Goal: Task Accomplishment & Management: Complete application form

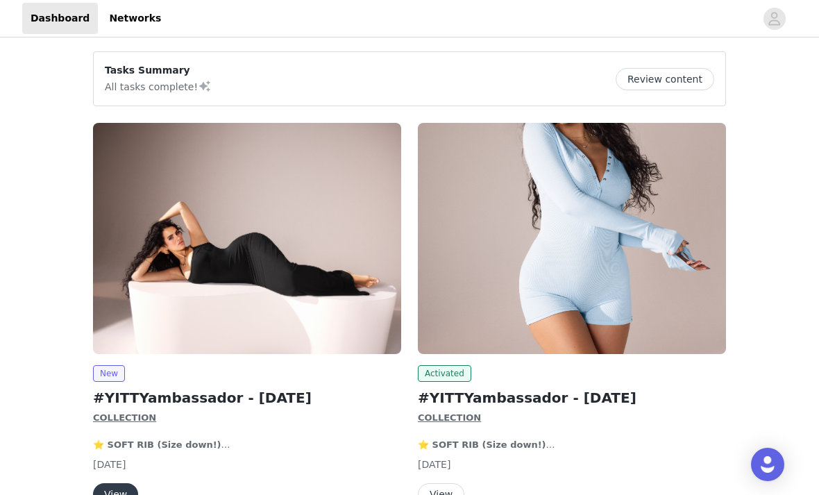
click at [517, 216] on img at bounding box center [572, 238] width 308 height 231
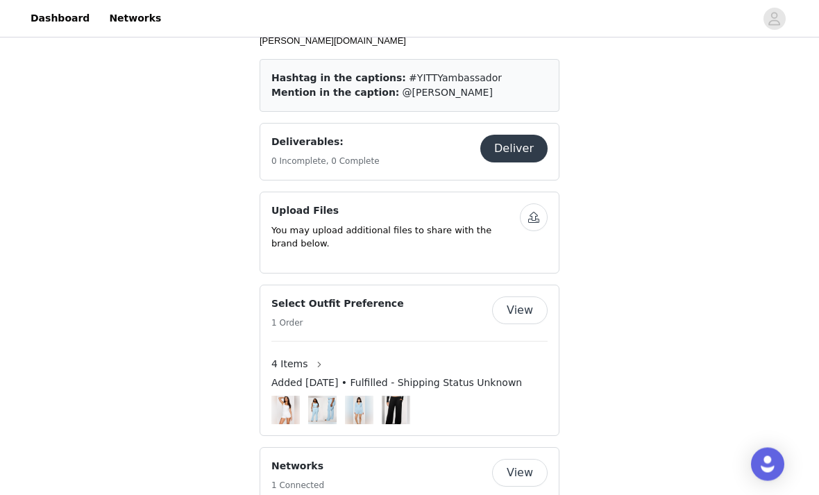
scroll to position [1044, 0]
click at [521, 143] on button "Deliver" at bounding box center [513, 149] width 67 height 28
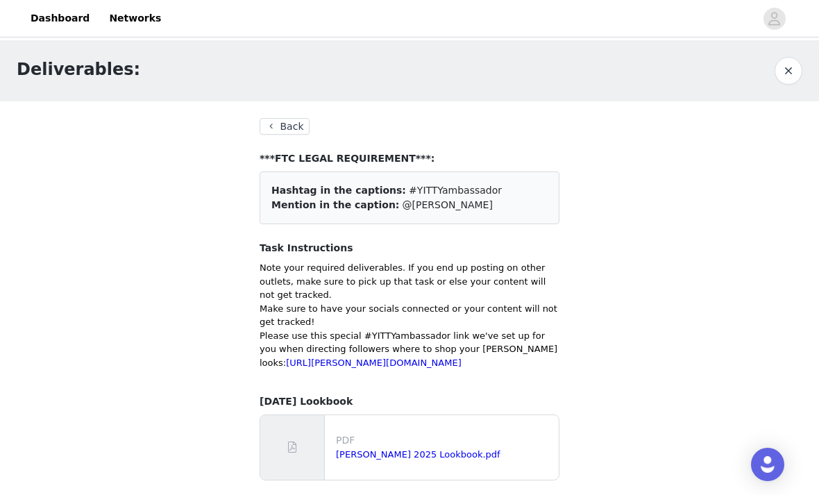
click at [307, 123] on button "Back" at bounding box center [285, 126] width 50 height 17
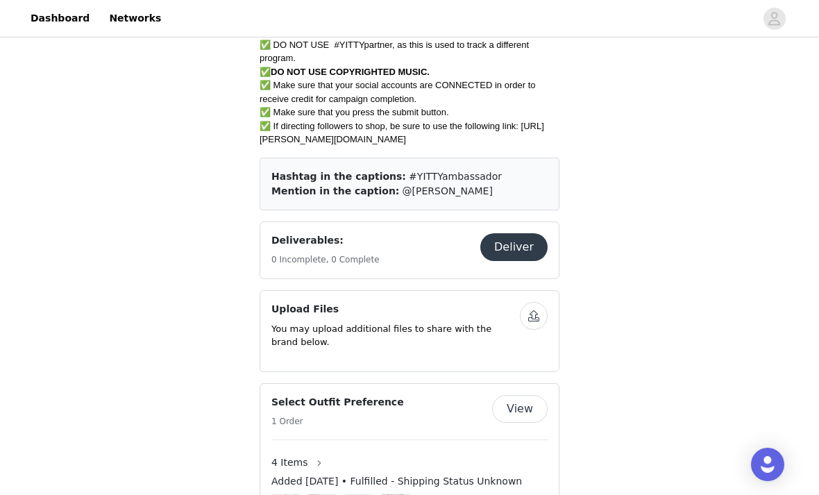
scroll to position [857, 0]
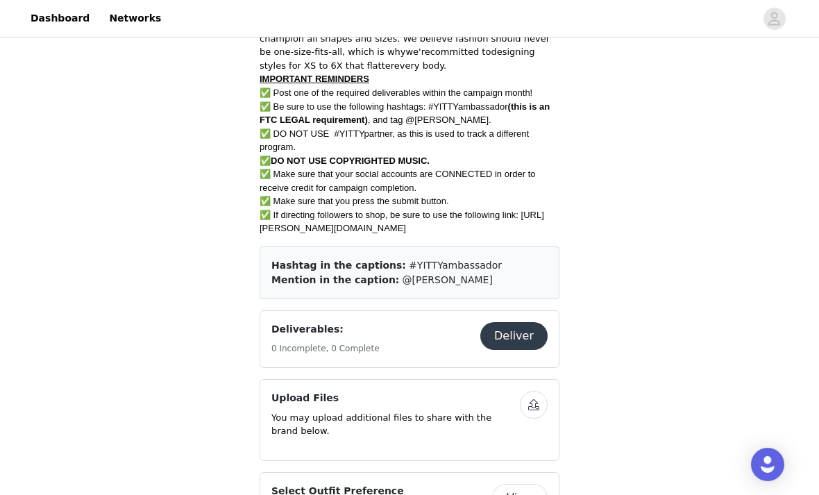
click at [537, 327] on button "Deliver" at bounding box center [513, 336] width 67 height 28
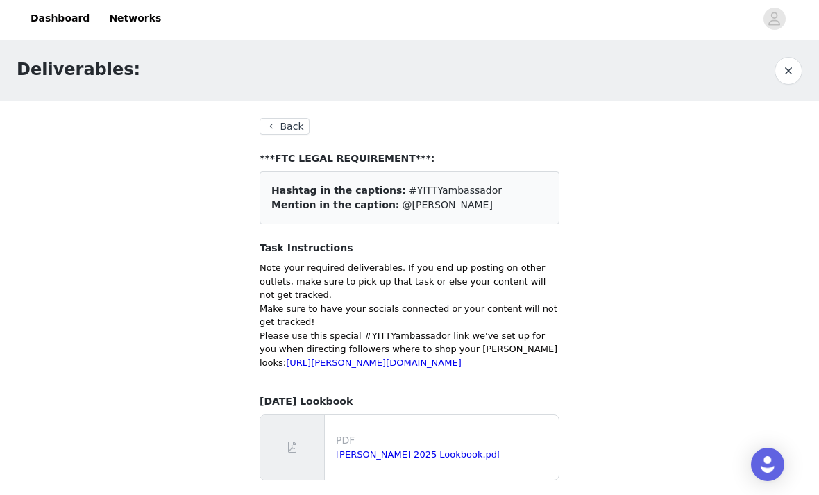
scroll to position [23, 0]
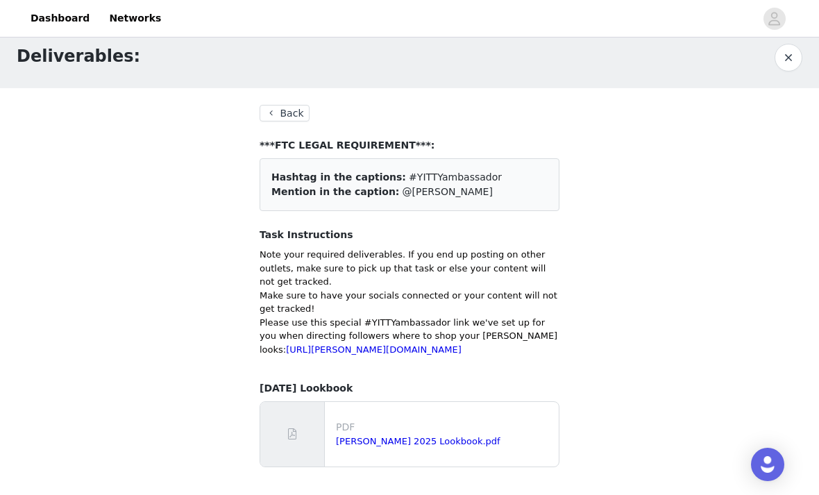
click at [286, 119] on div "Back ***FTC LEGAL REQUIREMENT***: Hashtag in the captions: #YITTYambassador Men…" at bounding box center [410, 286] width 300 height 362
click at [292, 105] on button "Back" at bounding box center [285, 113] width 50 height 17
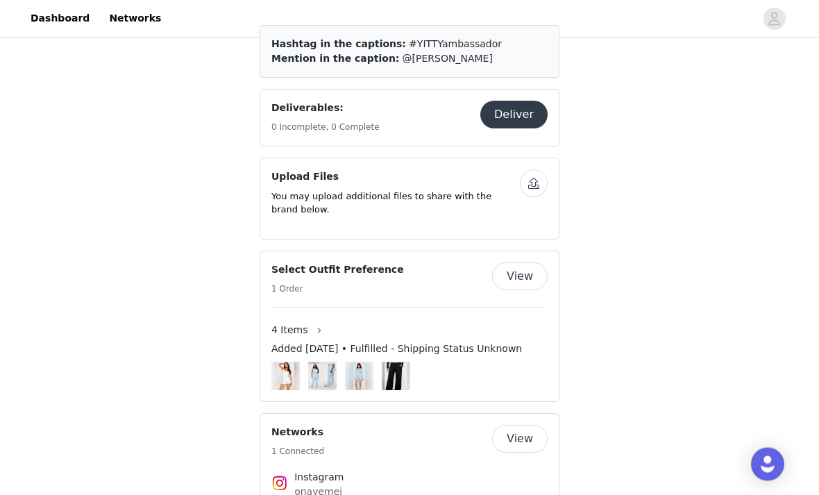
scroll to position [1009, 0]
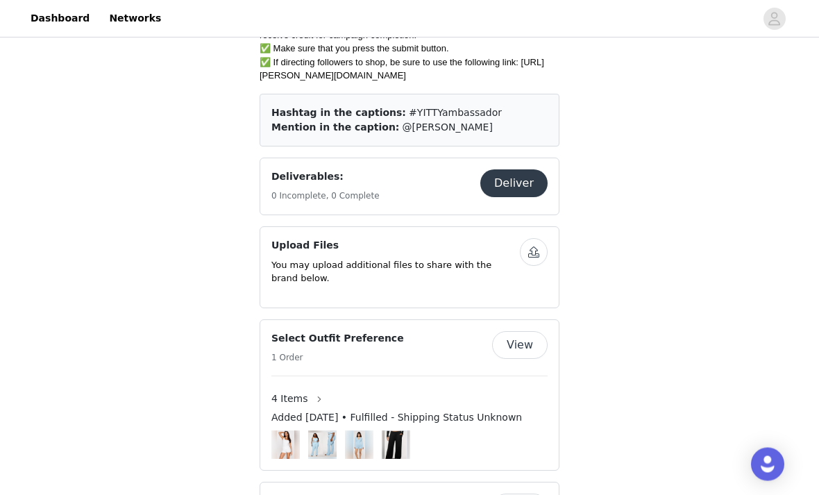
click at [538, 241] on button "button" at bounding box center [534, 253] width 28 height 28
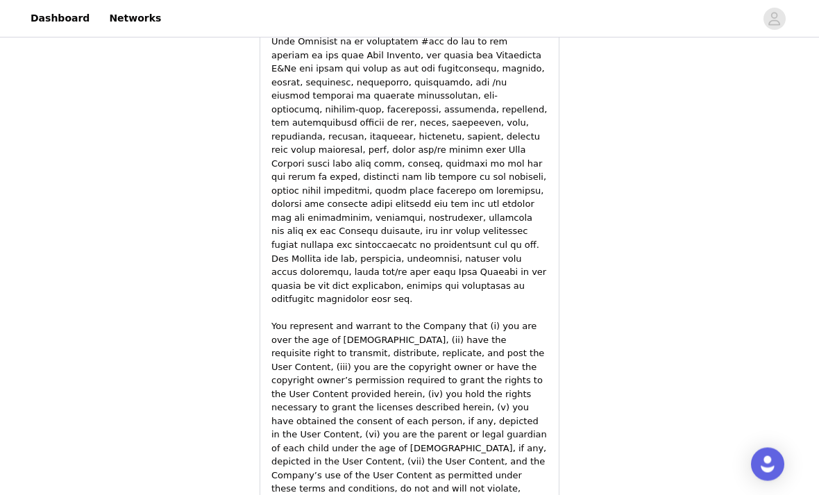
scroll to position [1882, 0]
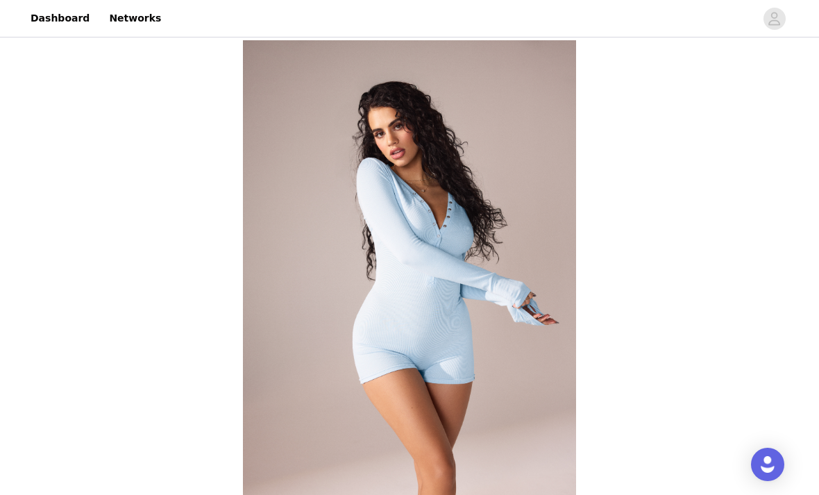
click at [78, 22] on link "Dashboard" at bounding box center [60, 18] width 76 height 31
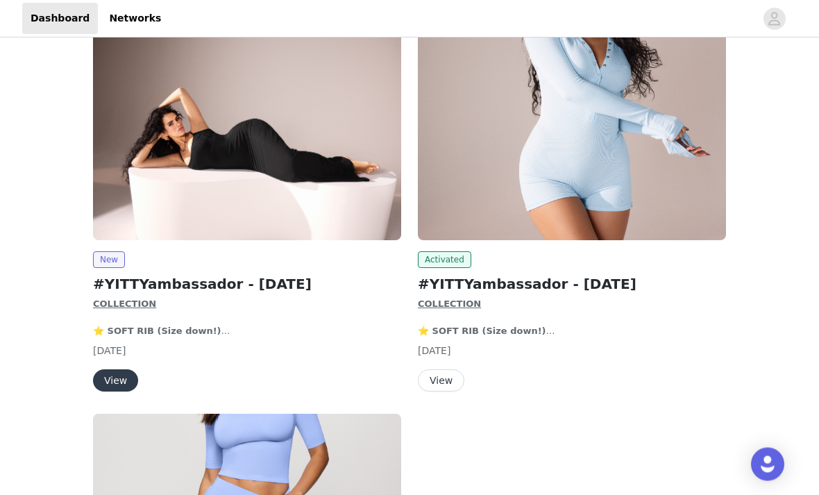
scroll to position [168, 0]
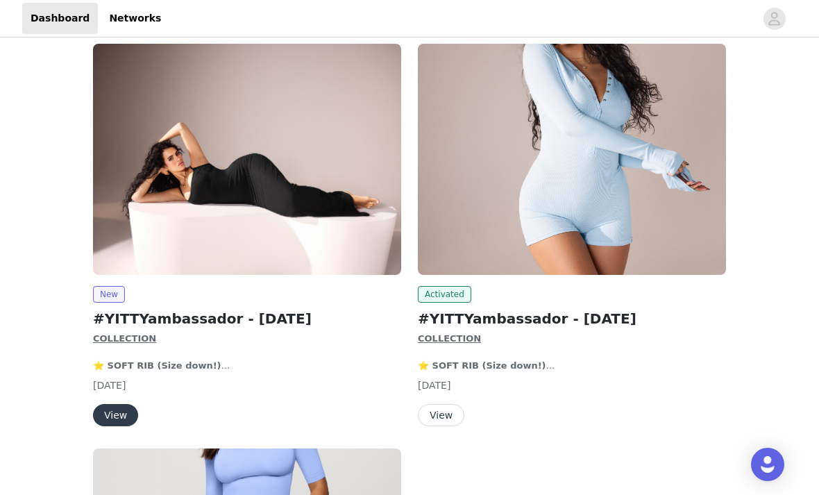
click at [127, 407] on button "View" at bounding box center [115, 415] width 45 height 22
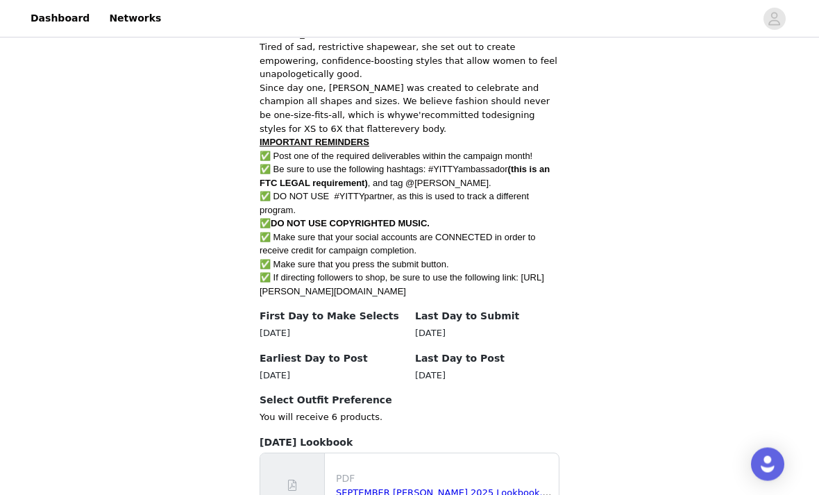
scroll to position [605, 0]
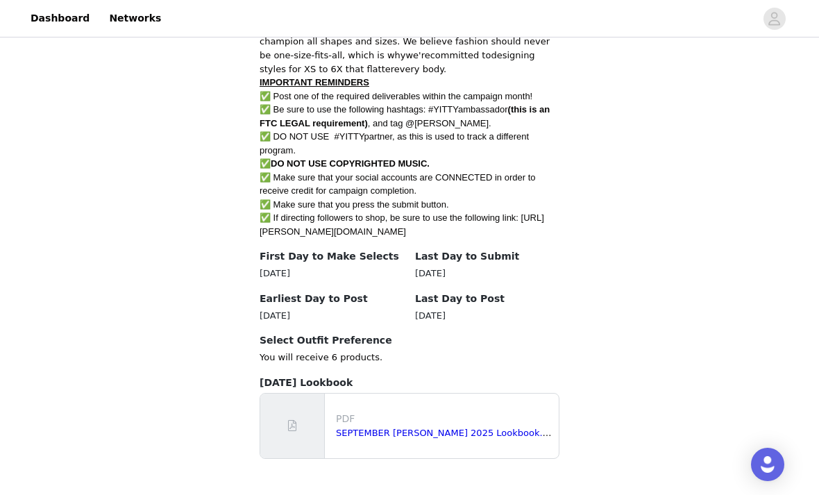
click at [422, 427] on link "SEPTEMBER YITTY 2025 Lookbook.pdf" at bounding box center [446, 432] width 221 height 10
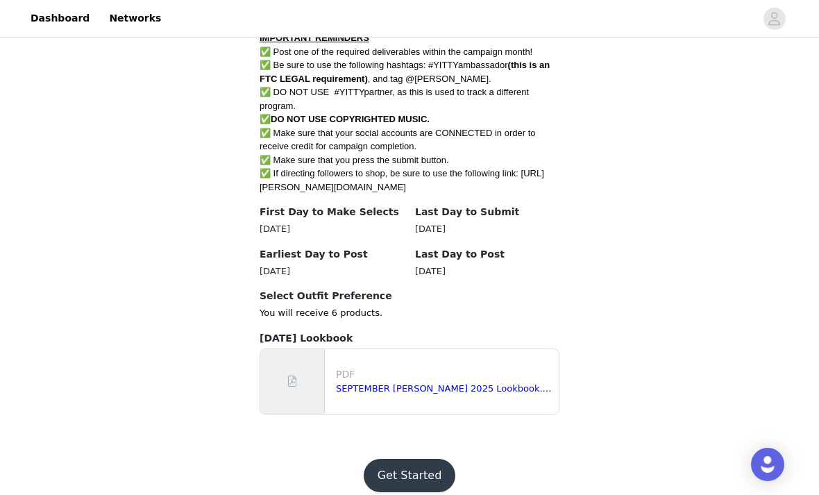
click at [421, 459] on button "Get Started" at bounding box center [410, 475] width 92 height 33
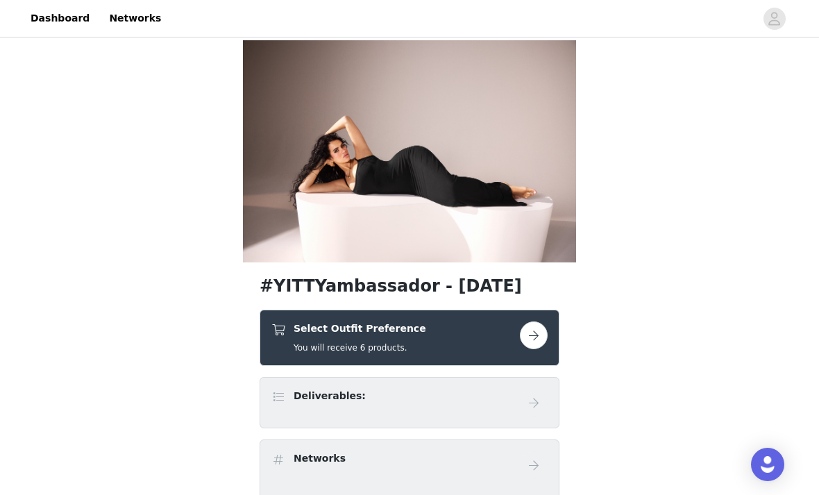
click at [539, 338] on button "button" at bounding box center [534, 335] width 28 height 28
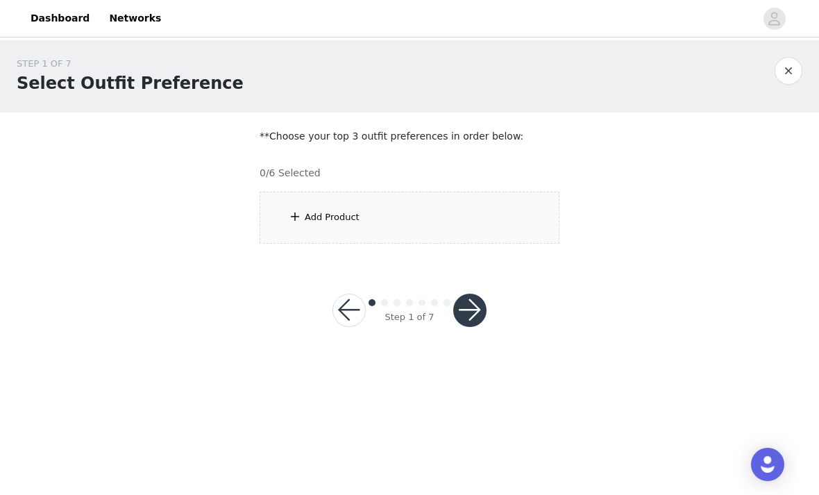
click at [488, 229] on div "Add Product" at bounding box center [410, 218] width 300 height 52
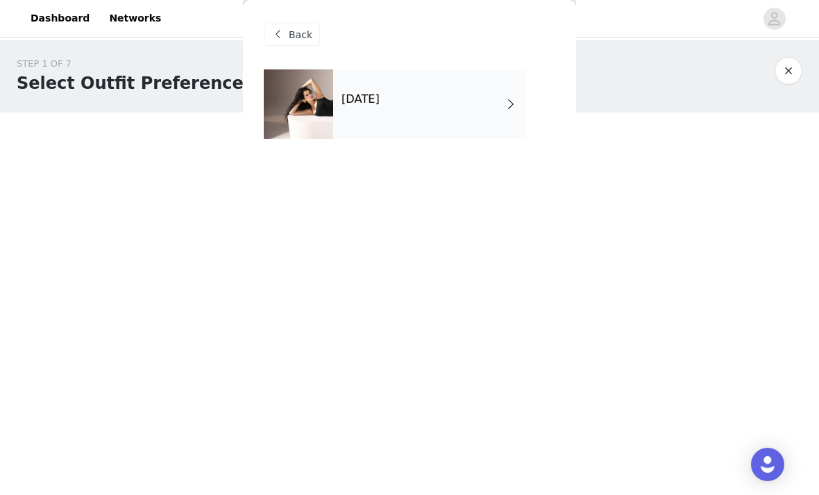
click at [391, 114] on div "September 2025" at bounding box center [429, 103] width 193 height 69
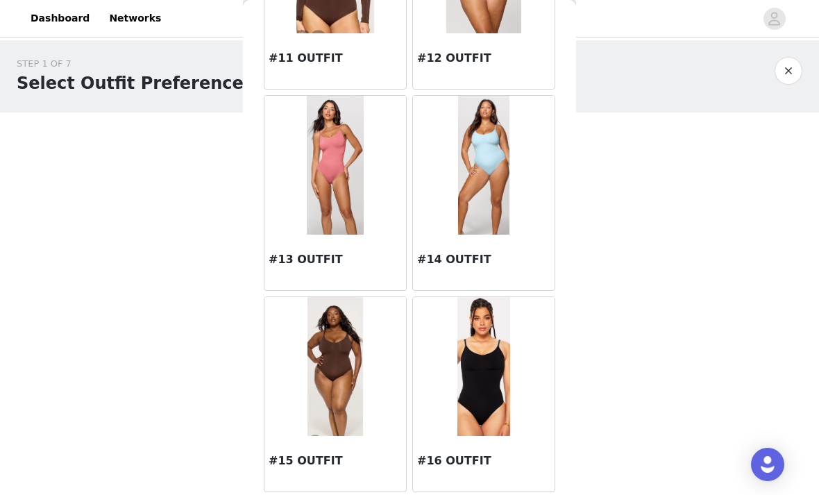
scroll to position [1182, 0]
click at [510, 353] on img at bounding box center [483, 366] width 53 height 139
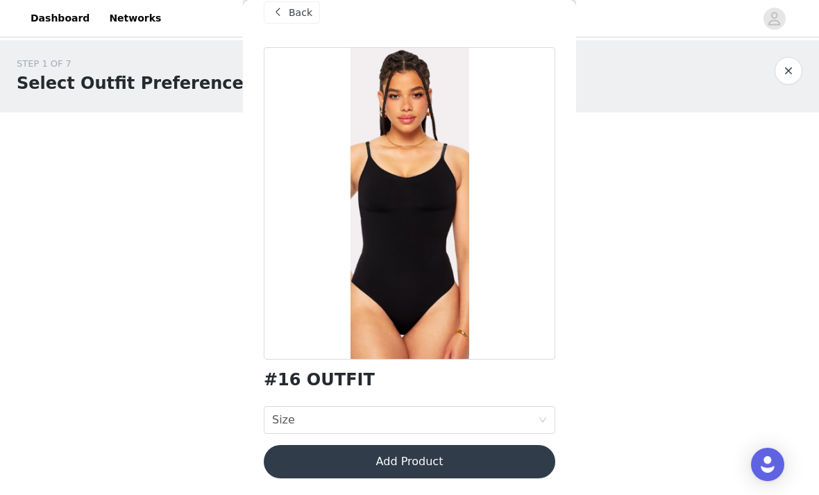
scroll to position [22, 0]
click at [546, 418] on icon "icon: down" at bounding box center [542, 420] width 8 height 8
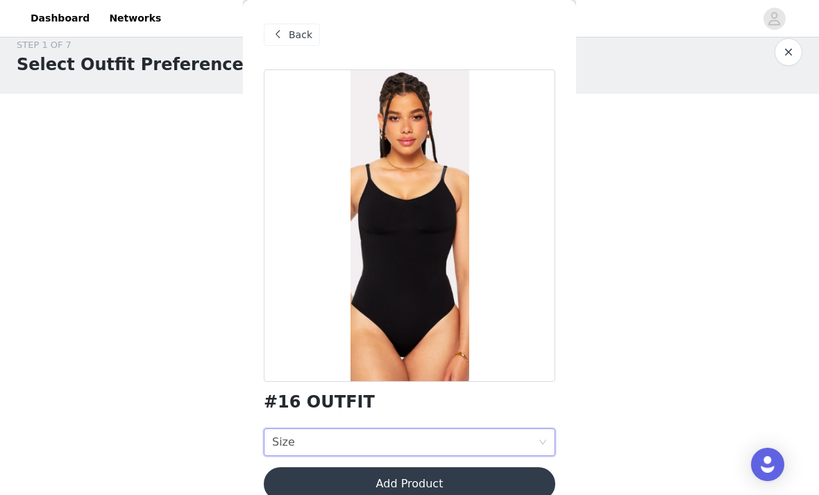
scroll to position [0, 0]
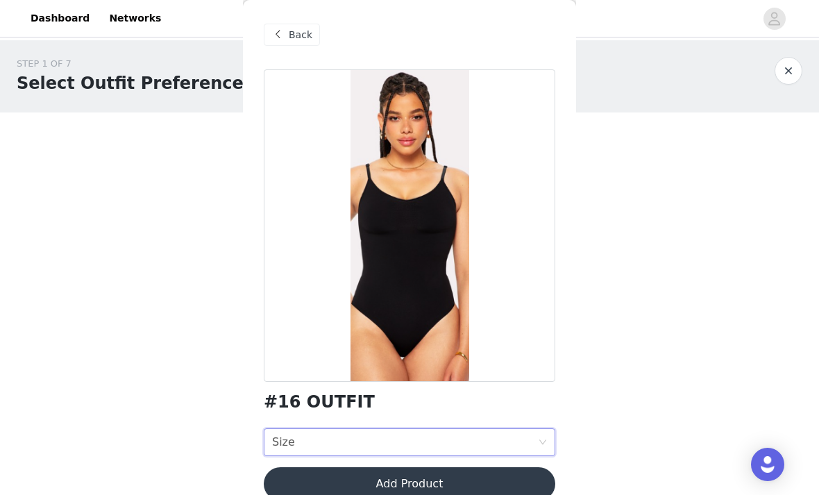
click at [536, 442] on div "Size Size" at bounding box center [405, 442] width 266 height 26
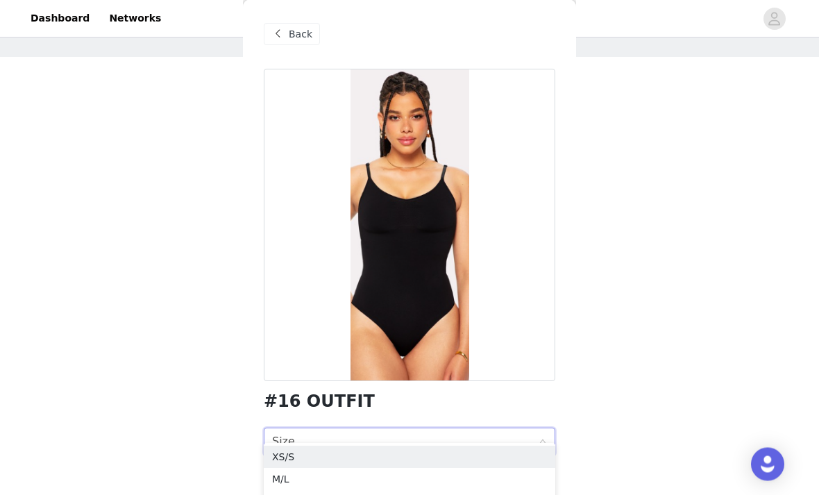
scroll to position [71, 0]
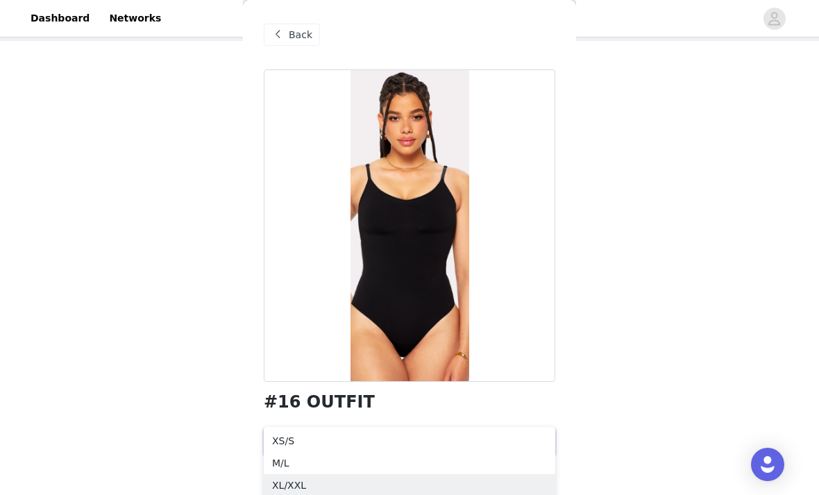
click at [368, 491] on div "XL/XXL" at bounding box center [409, 484] width 275 height 15
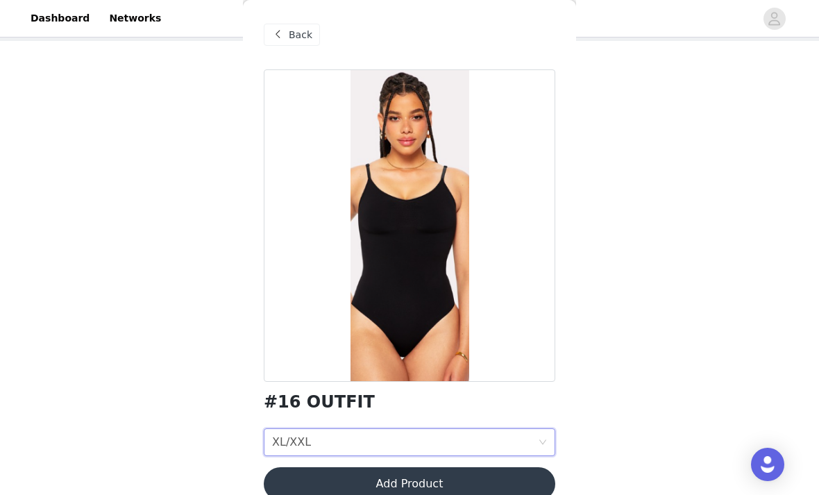
scroll to position [0, 0]
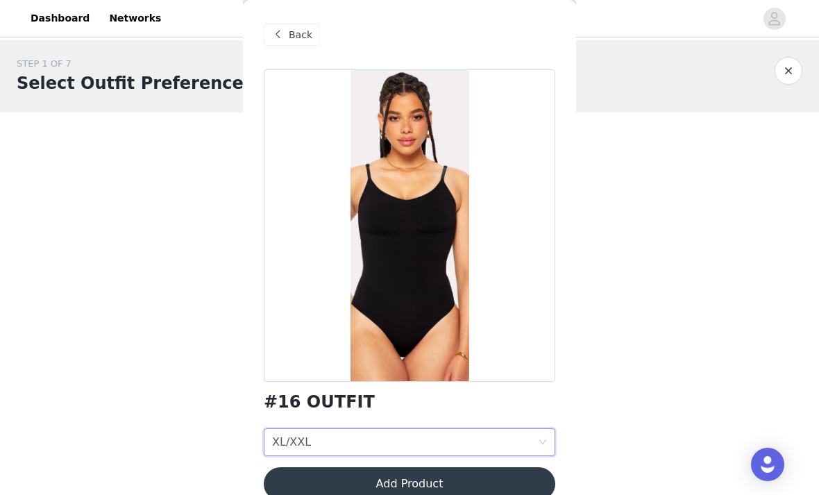
click at [520, 473] on button "Add Product" at bounding box center [409, 483] width 291 height 33
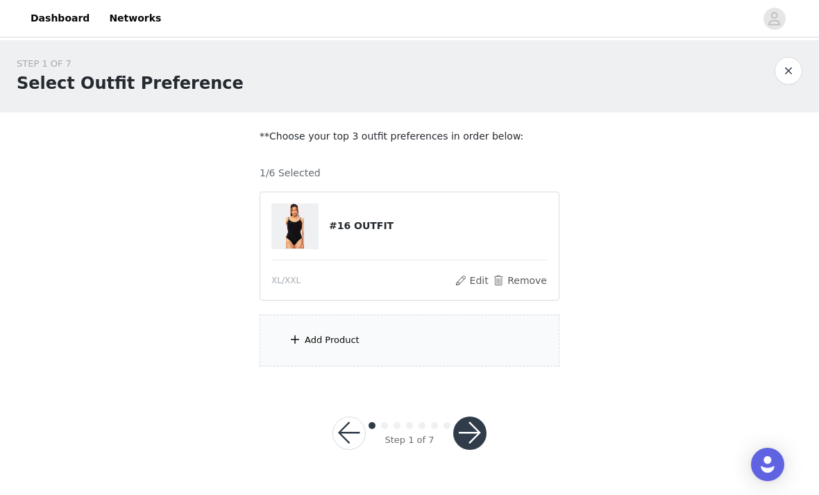
click at [494, 337] on div "Add Product" at bounding box center [410, 340] width 300 height 52
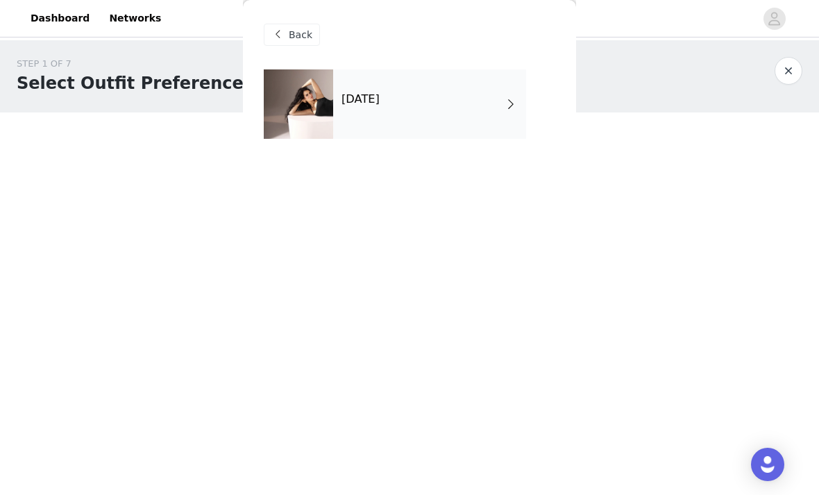
click at [411, 133] on div "September 2025" at bounding box center [429, 103] width 193 height 69
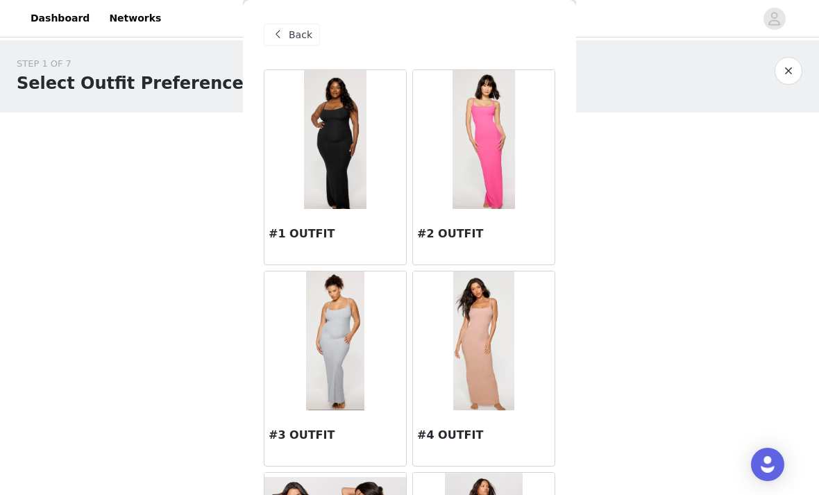
click at [350, 356] on img at bounding box center [335, 340] width 58 height 139
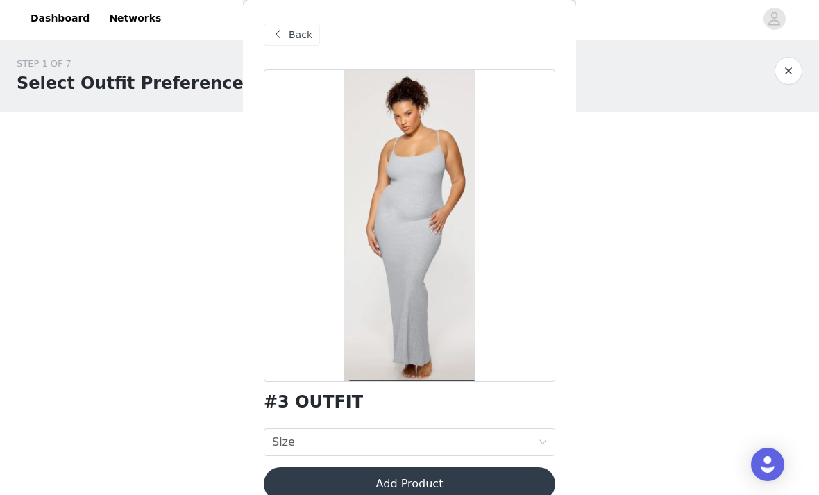
click at [477, 441] on div "Size Size" at bounding box center [405, 442] width 266 height 26
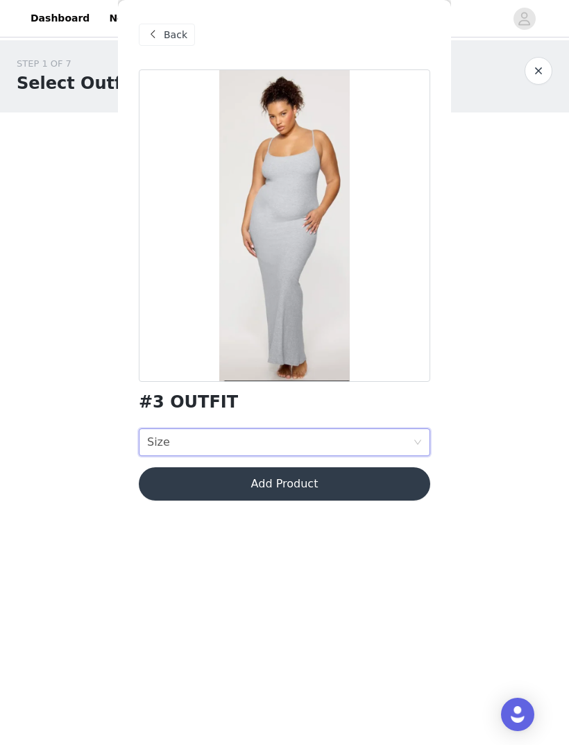
click at [411, 440] on div "Size Size" at bounding box center [280, 442] width 266 height 26
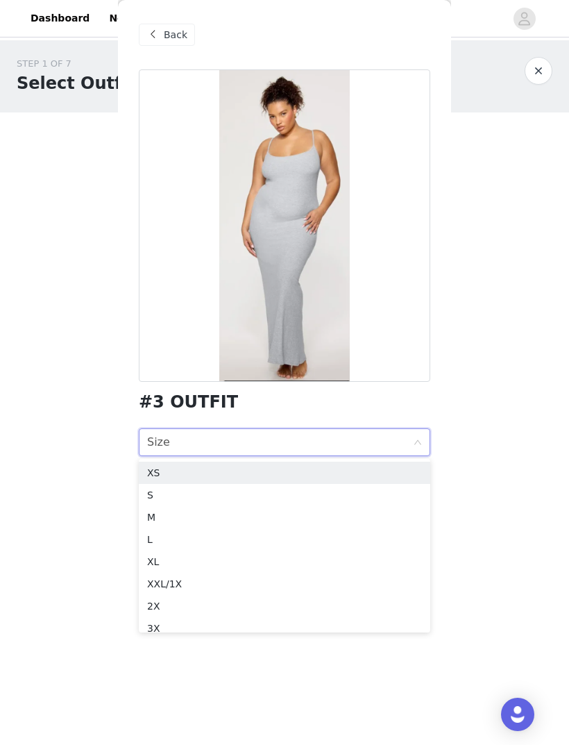
click at [230, 494] on div "XXL/1X" at bounding box center [284, 583] width 275 height 15
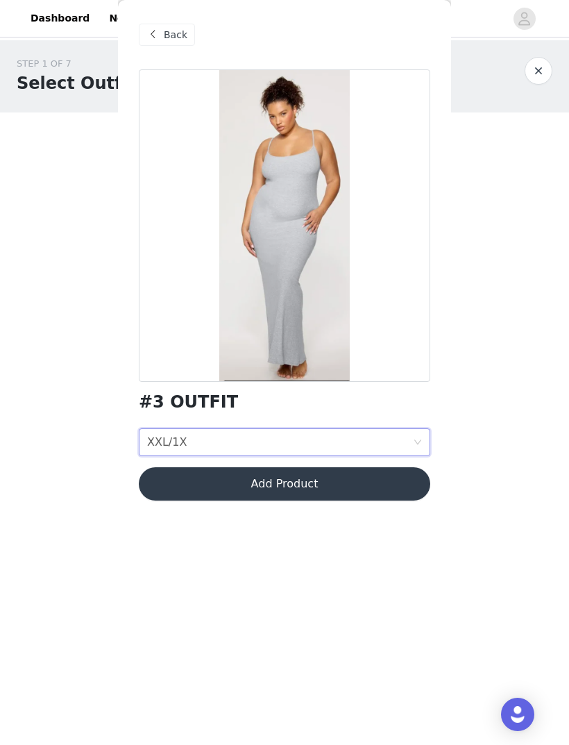
click at [389, 475] on button "Add Product" at bounding box center [284, 483] width 291 height 33
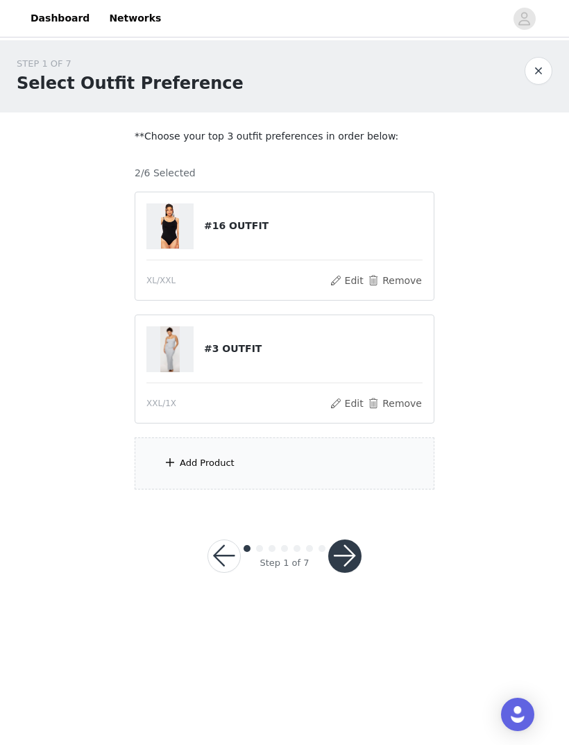
click at [380, 455] on div "Add Product" at bounding box center [285, 463] width 300 height 52
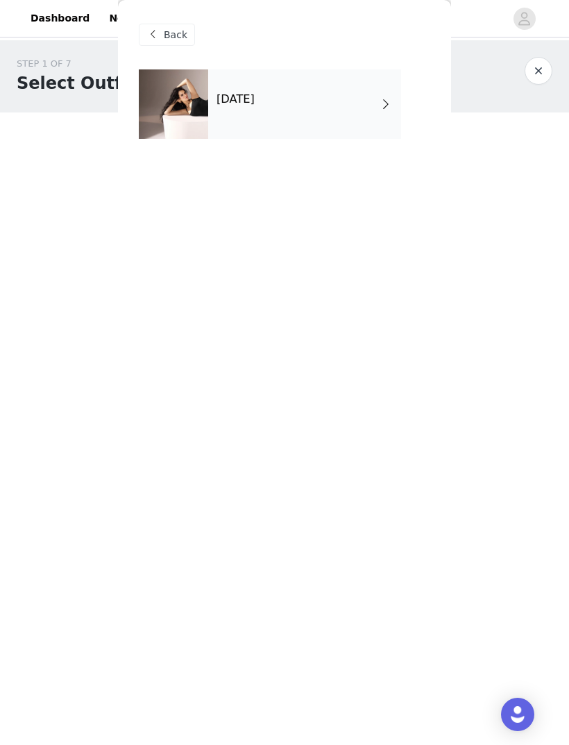
click at [196, 83] on div at bounding box center [173, 103] width 69 height 69
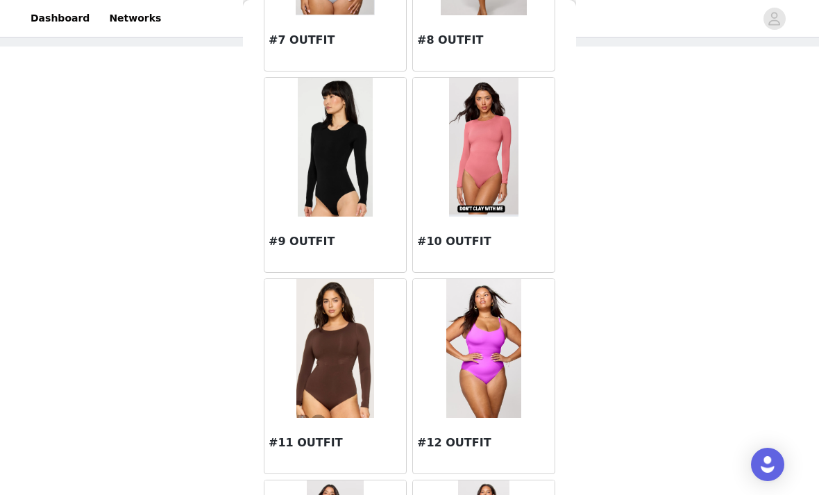
scroll to position [799, 0]
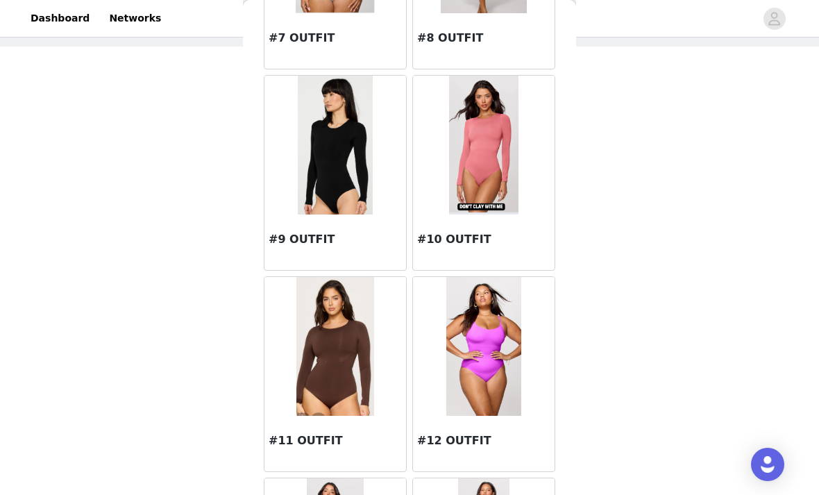
click at [336, 364] on img at bounding box center [334, 346] width 77 height 139
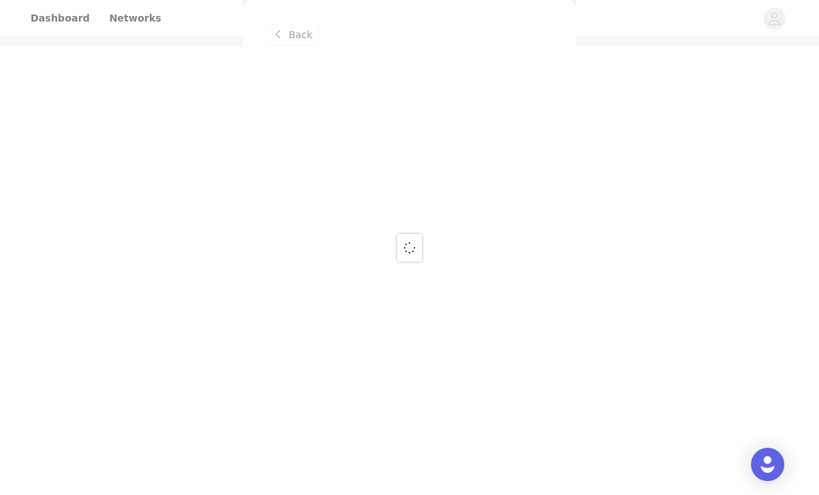
scroll to position [0, 0]
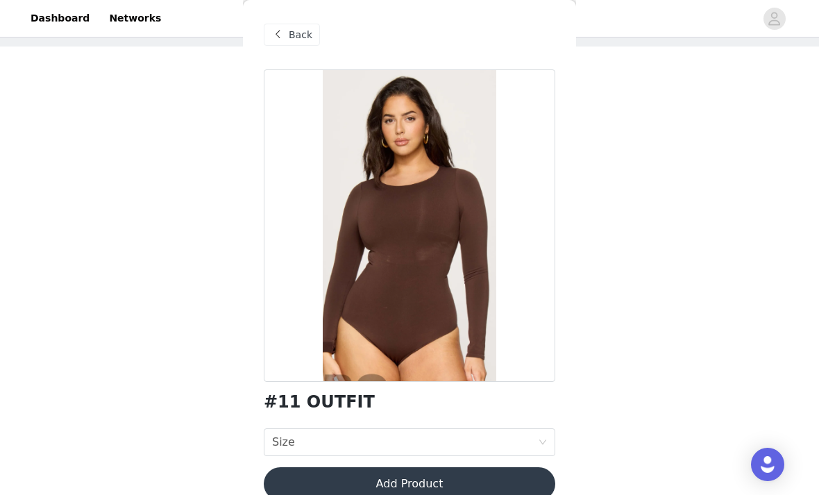
click at [499, 443] on div "Size Size" at bounding box center [405, 442] width 266 height 26
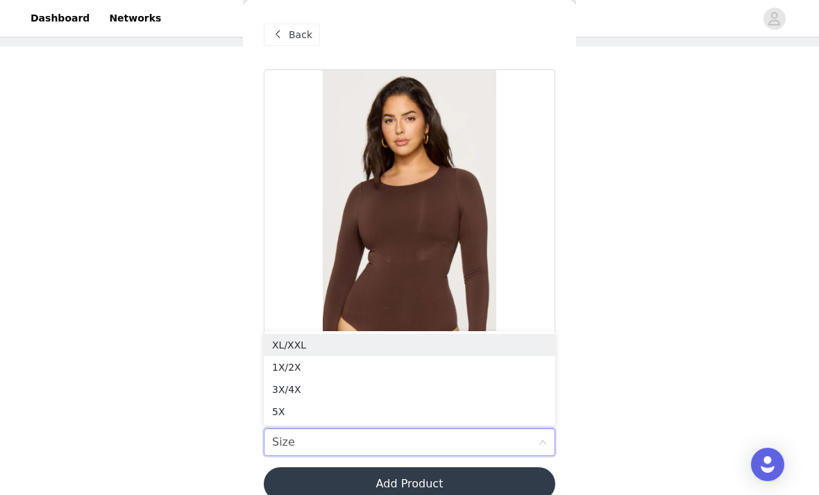
click at [341, 344] on div "XL/XXL" at bounding box center [409, 344] width 275 height 15
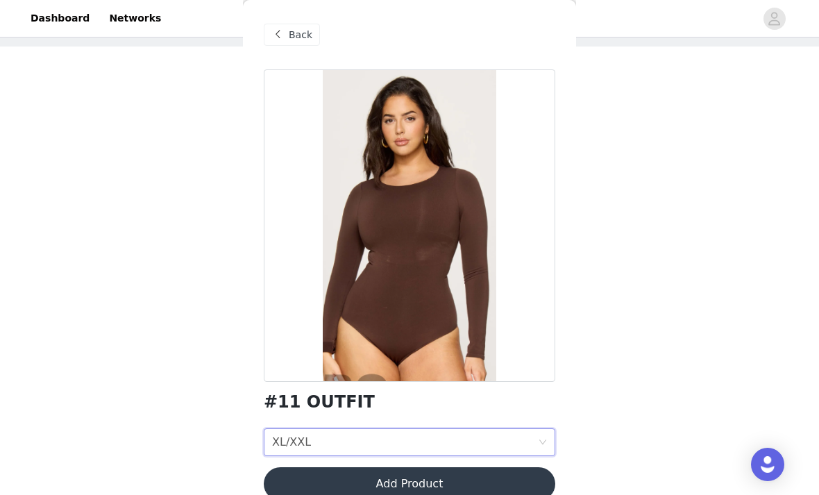
click at [522, 482] on button "Add Product" at bounding box center [409, 483] width 291 height 33
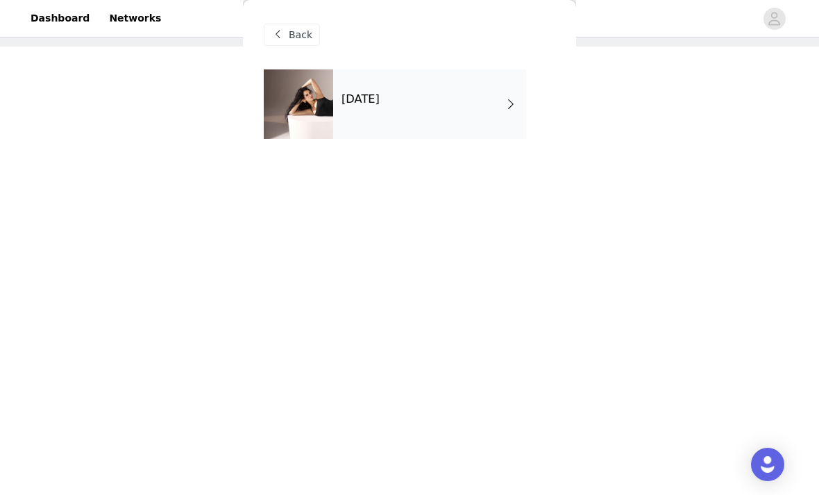
click at [504, 96] on span at bounding box center [511, 104] width 14 height 17
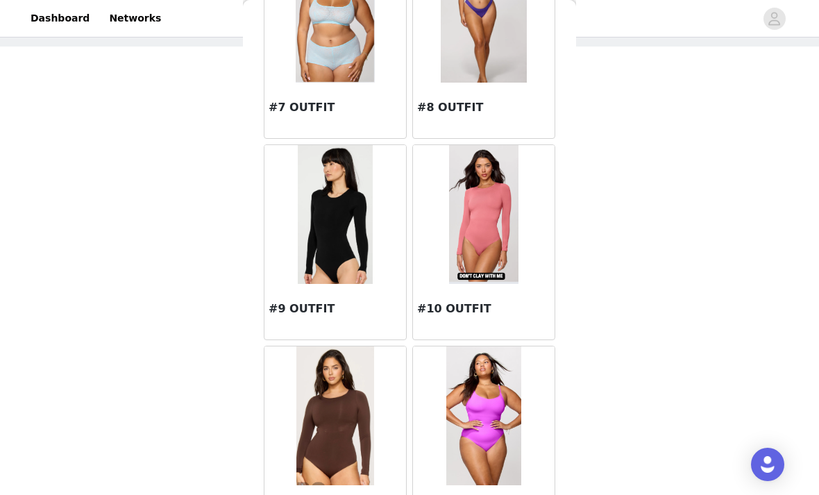
scroll to position [712, 0]
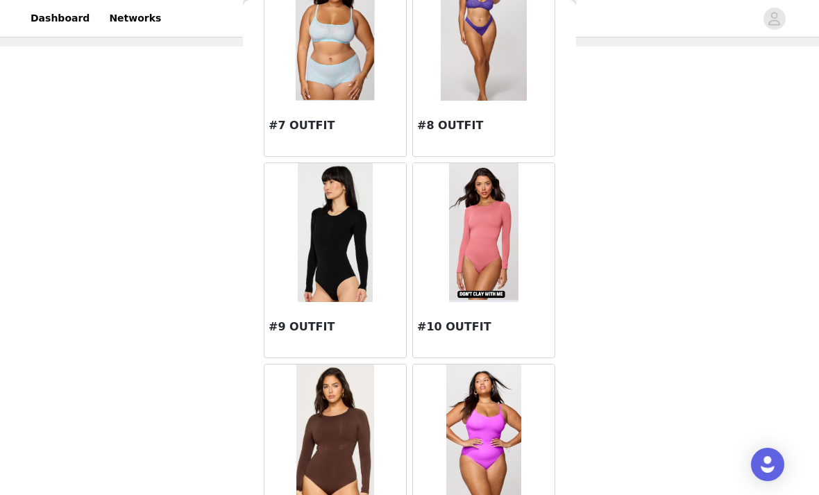
click at [492, 209] on img at bounding box center [483, 232] width 69 height 139
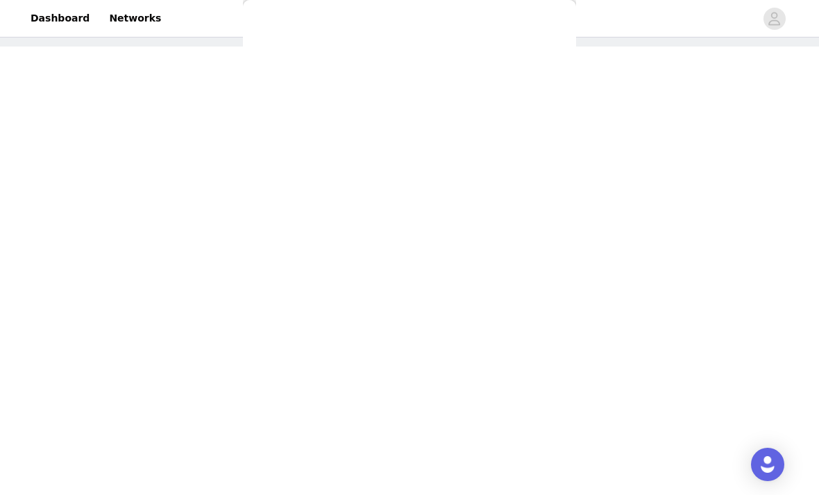
scroll to position [0, 0]
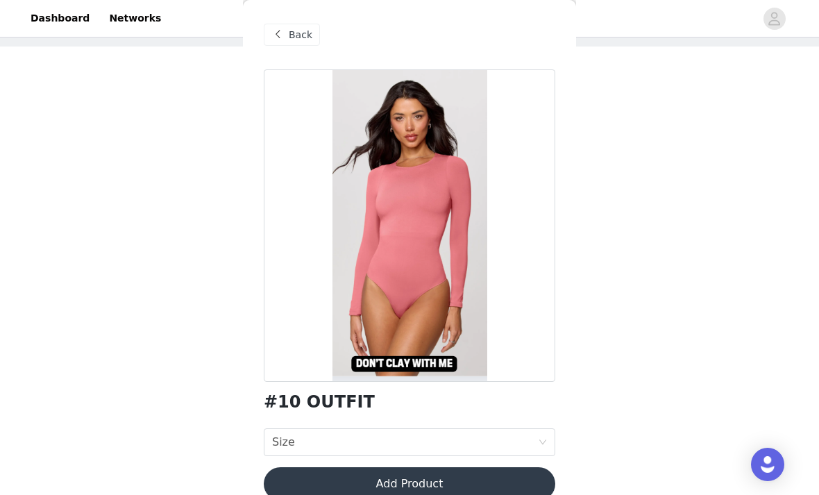
click at [487, 445] on div "Size Size" at bounding box center [405, 442] width 266 height 26
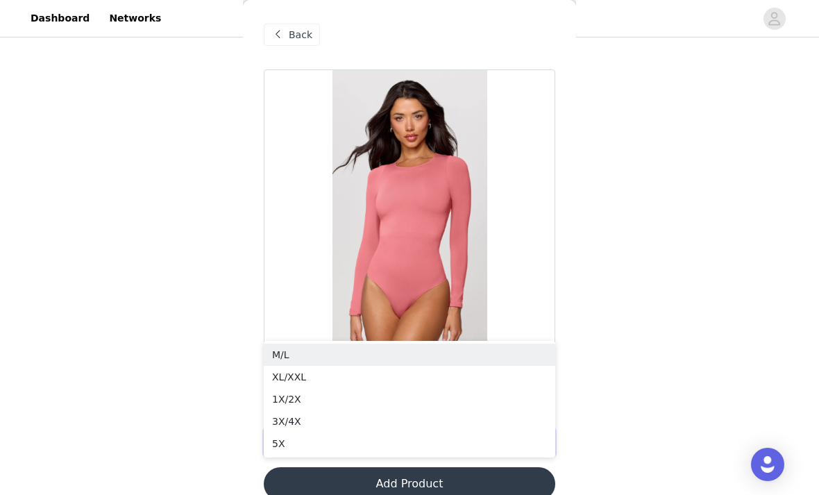
scroll to position [180, 0]
click at [341, 380] on div "XL/XXL" at bounding box center [409, 380] width 275 height 15
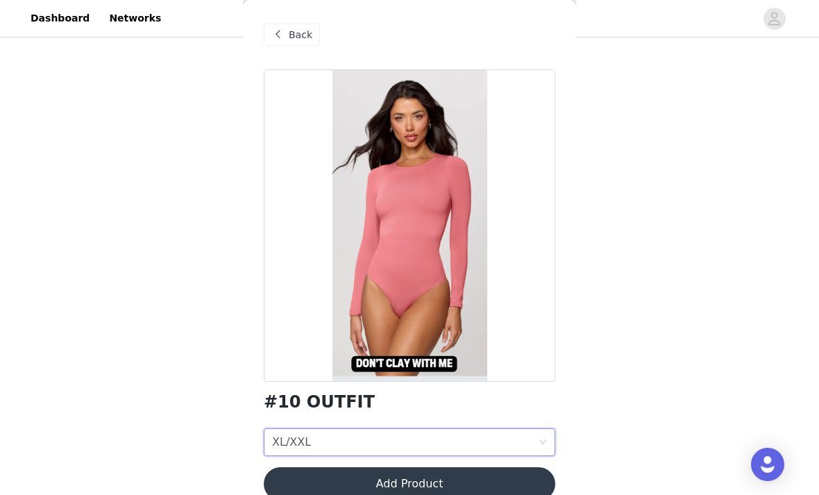
click at [410, 489] on button "Add Product" at bounding box center [409, 483] width 291 height 33
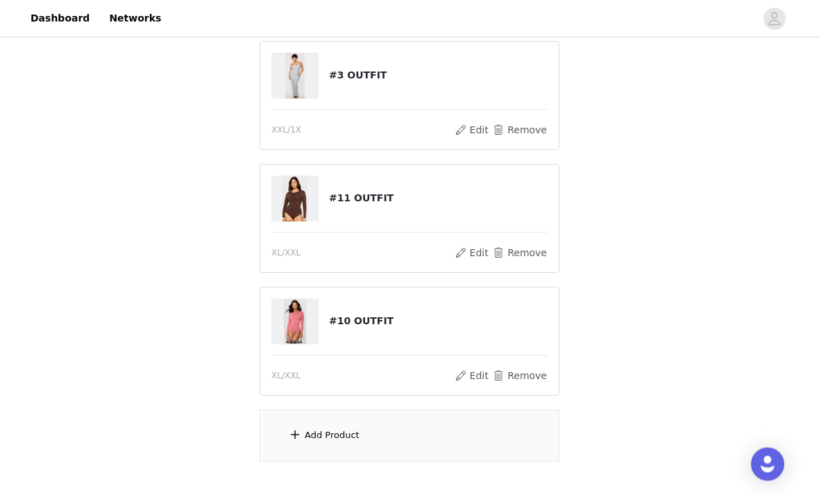
scroll to position [312, 0]
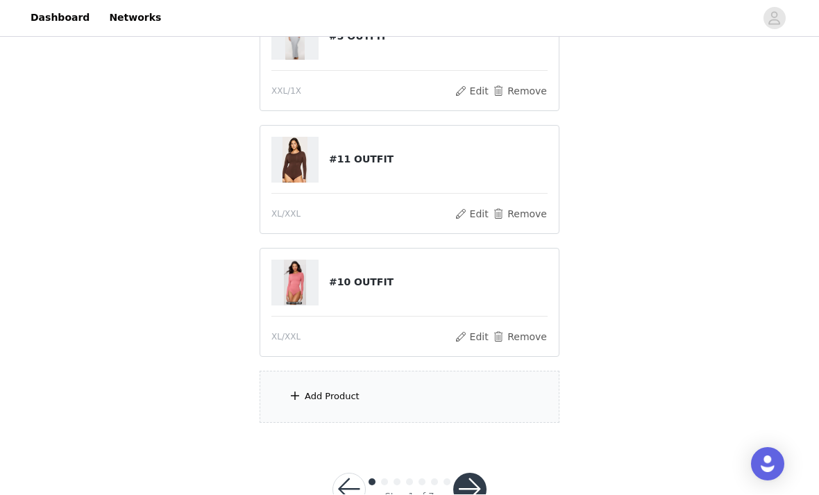
click at [476, 484] on button "button" at bounding box center [469, 489] width 33 height 33
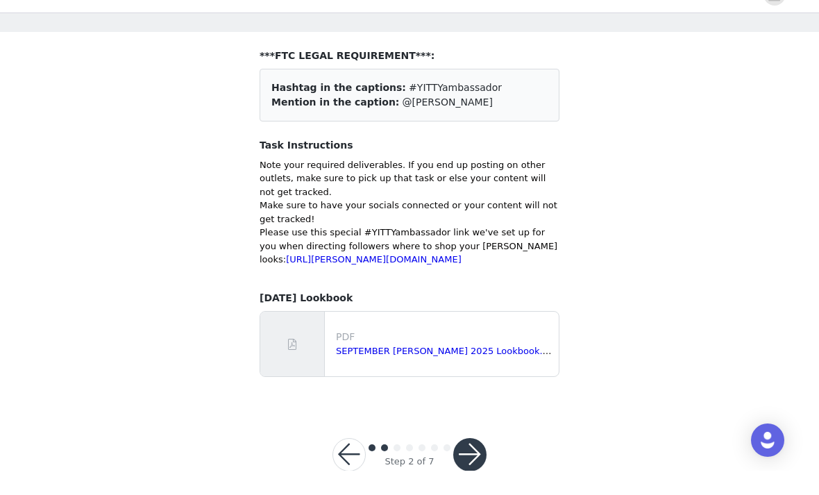
scroll to position [56, 0]
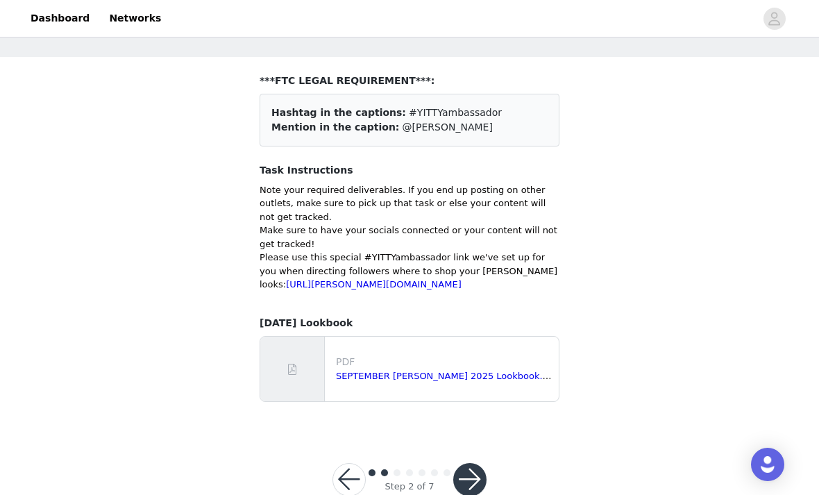
click at [477, 494] on button "button" at bounding box center [469, 479] width 33 height 33
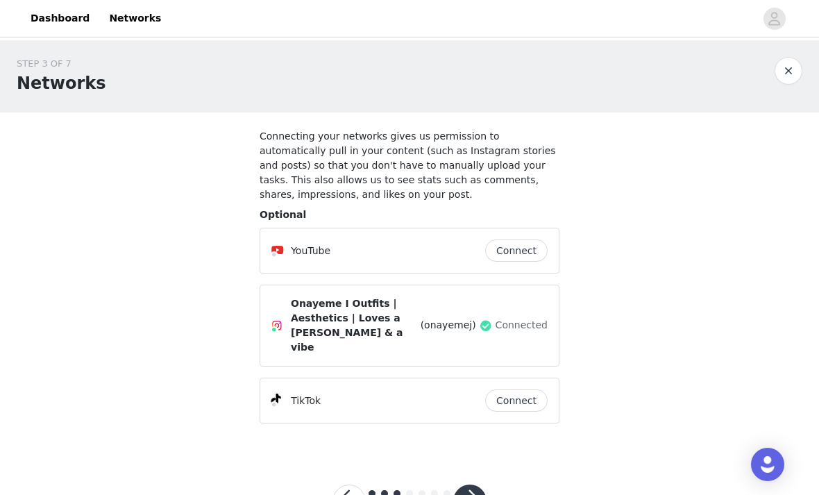
click at [471, 484] on button "button" at bounding box center [469, 500] width 33 height 33
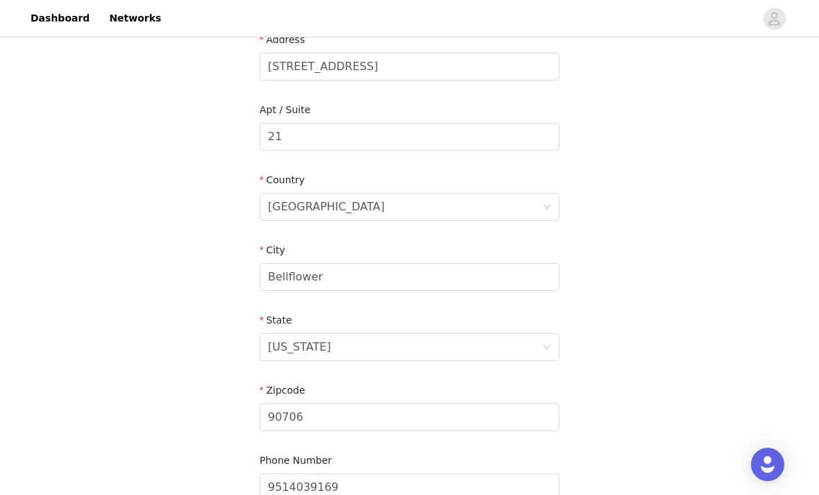
scroll to position [421, 0]
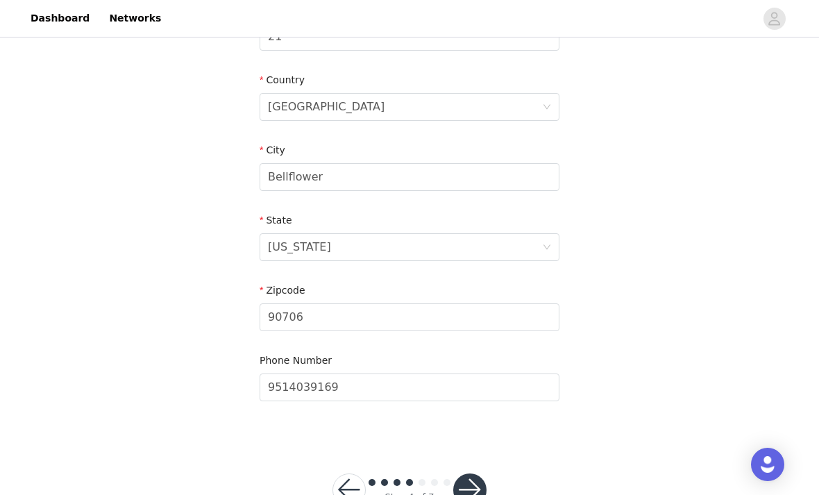
click at [471, 489] on button "button" at bounding box center [469, 489] width 33 height 33
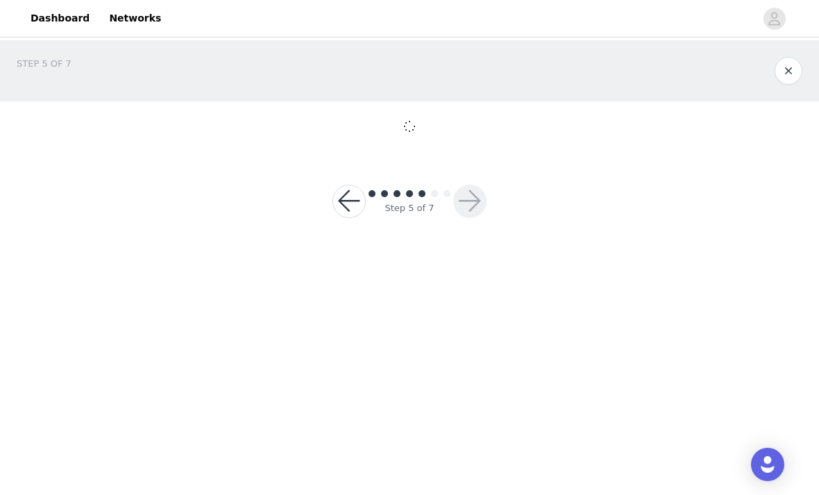
click at [478, 439] on body "Dashboard Networks STEP 5 OF 7 Step 5 of 7" at bounding box center [409, 247] width 819 height 495
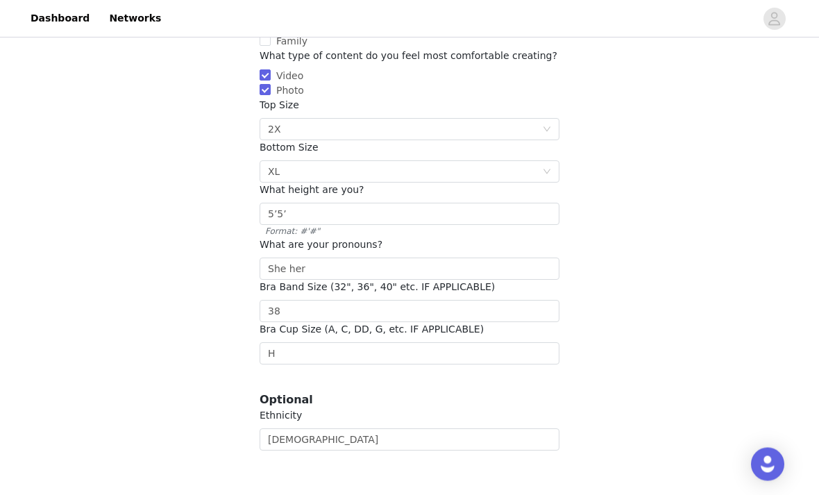
scroll to position [289, 0]
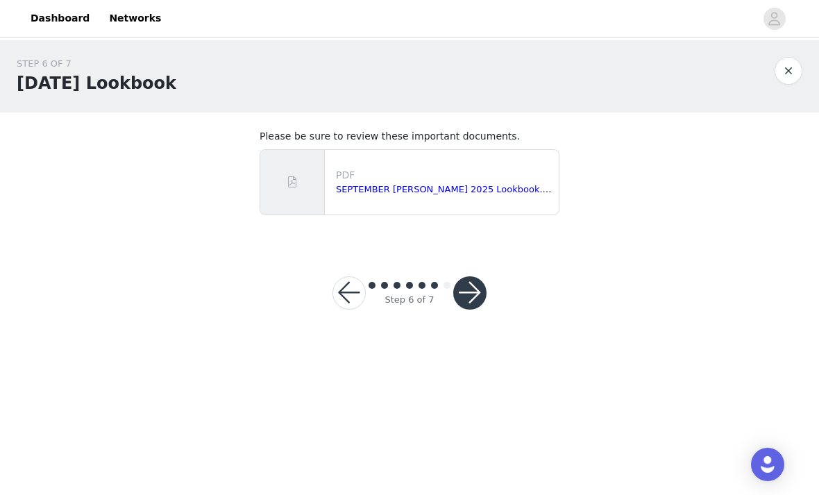
click at [482, 300] on button "button" at bounding box center [469, 292] width 33 height 33
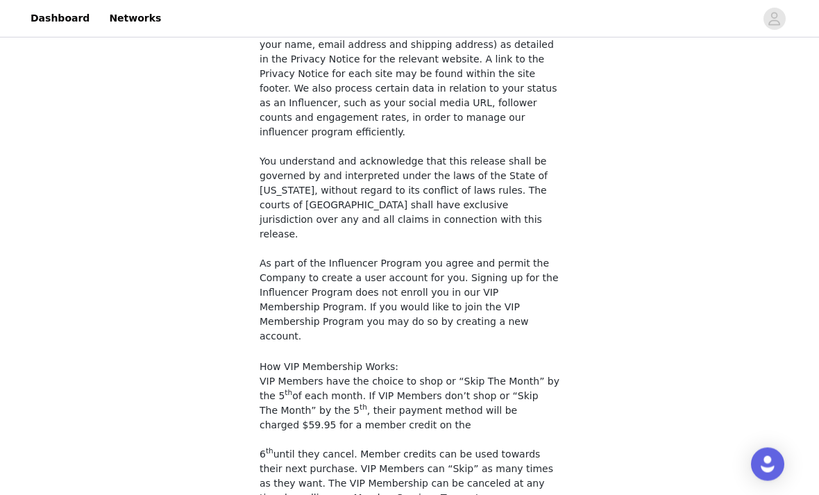
scroll to position [1196, 0]
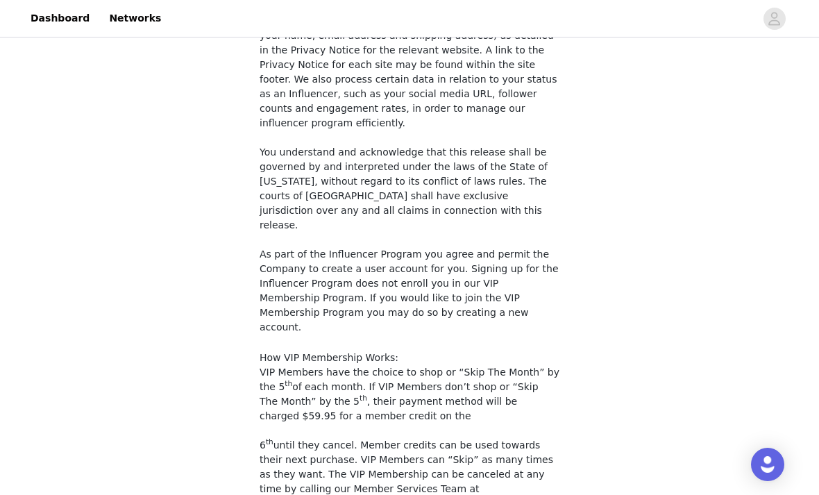
checkbox input "true"
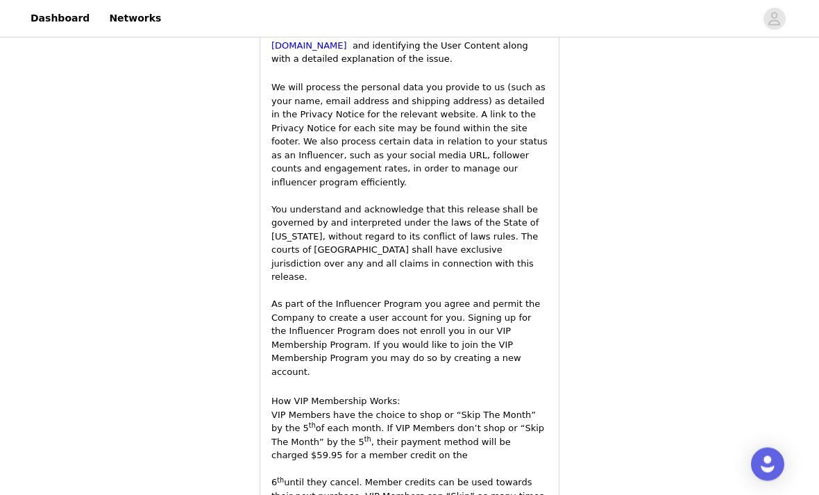
scroll to position [2150, 0]
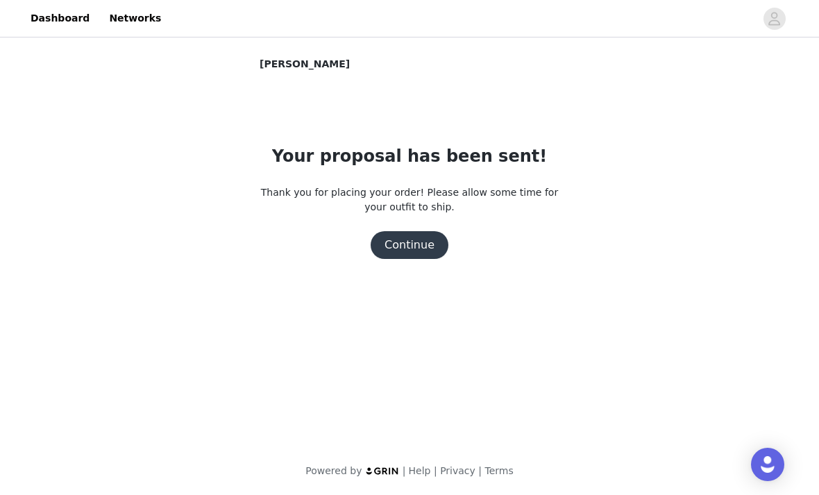
click at [420, 245] on button "Continue" at bounding box center [410, 245] width 78 height 28
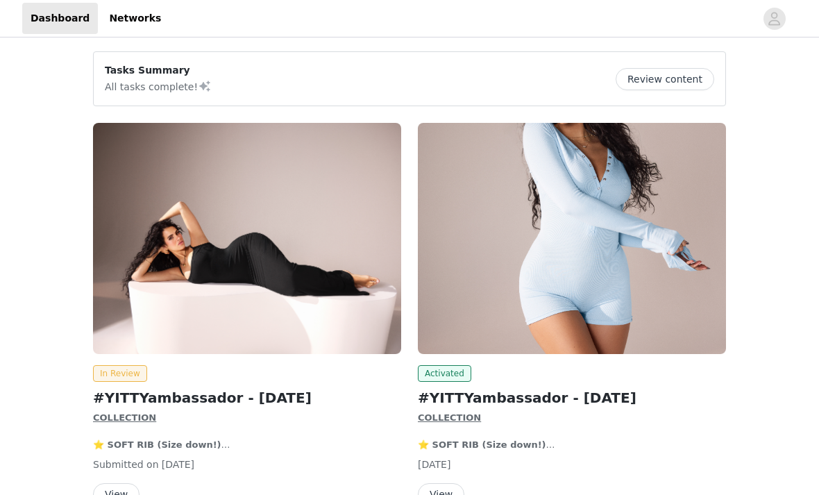
click at [124, 19] on link "Networks" at bounding box center [135, 18] width 69 height 31
